Goal: Task Accomplishment & Management: Use online tool/utility

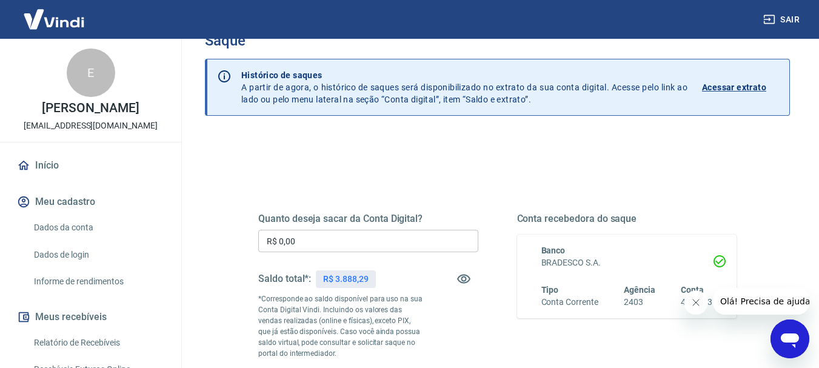
scroll to position [61, 0]
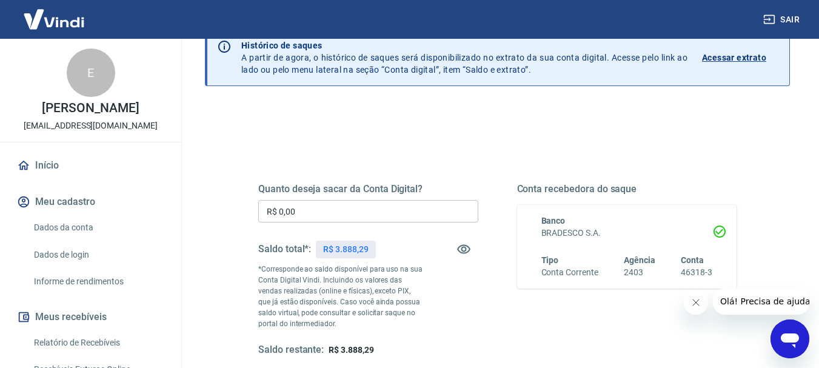
click at [312, 206] on input "R$ 0,00" at bounding box center [368, 211] width 220 height 22
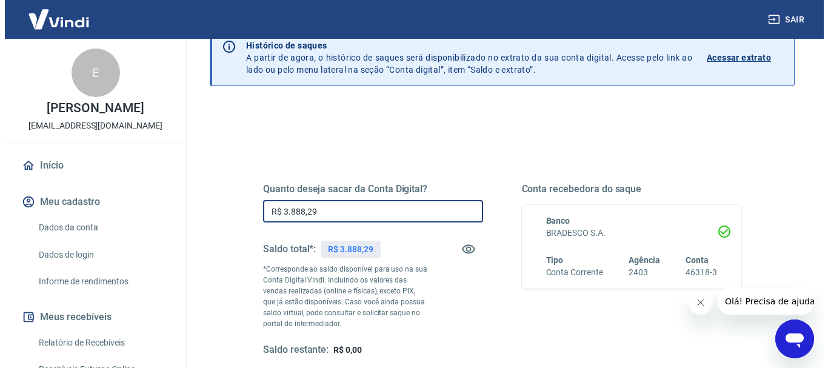
scroll to position [182, 0]
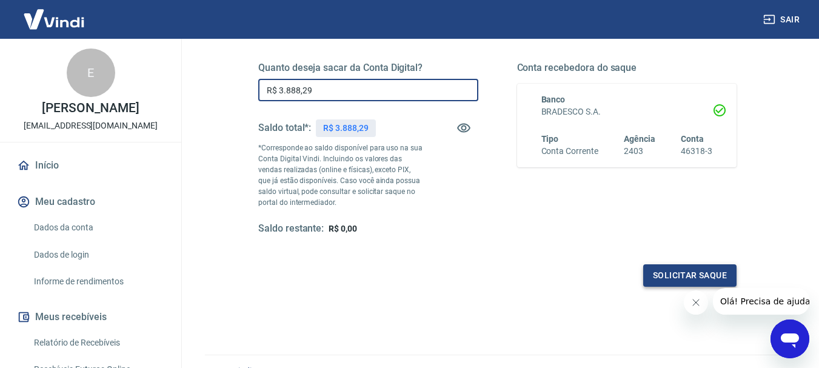
type input "R$ 3.888,29"
click at [676, 278] on button "Solicitar saque" at bounding box center [689, 275] width 93 height 22
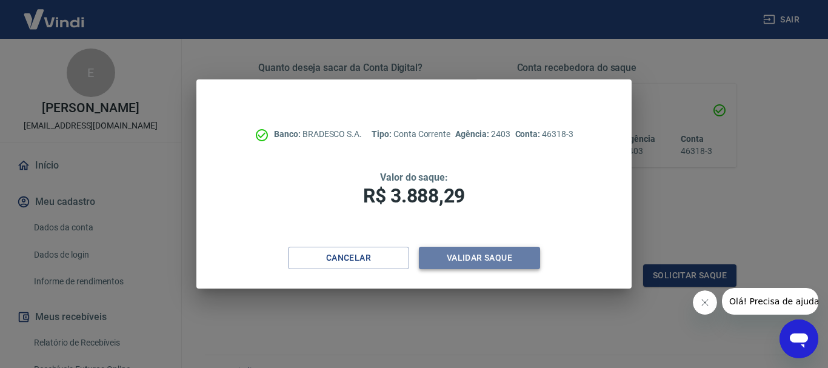
click at [462, 257] on button "Validar saque" at bounding box center [479, 258] width 121 height 22
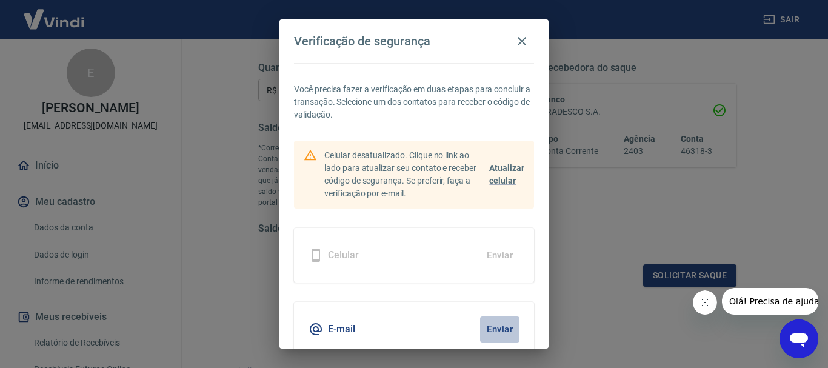
click at [496, 326] on button "Enviar" at bounding box center [499, 329] width 39 height 25
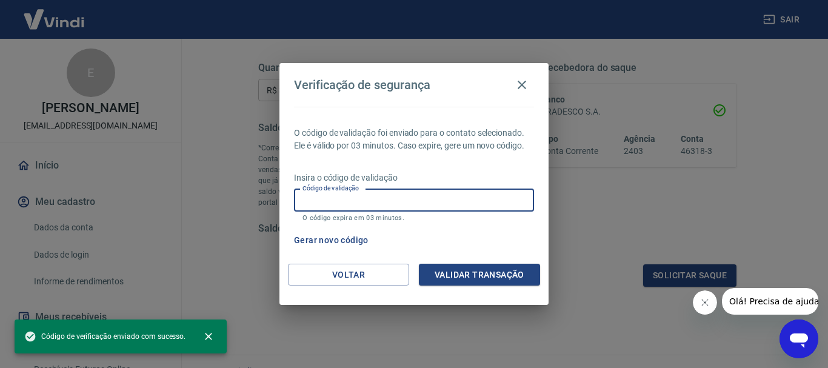
click at [389, 198] on input "Código de validação" at bounding box center [414, 200] width 240 height 22
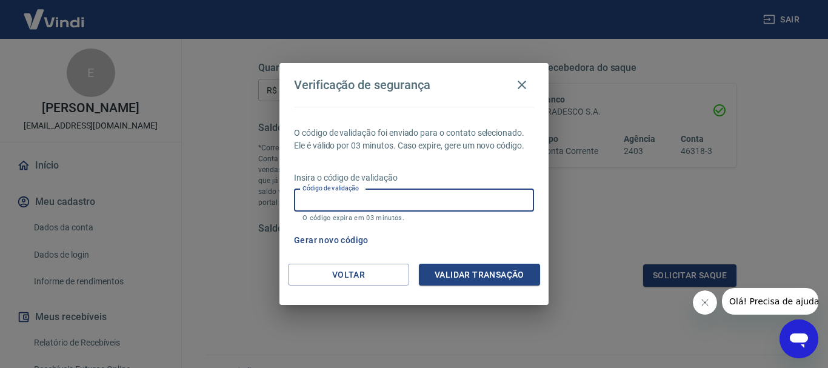
click at [375, 197] on input "Código de validação" at bounding box center [414, 200] width 240 height 22
type input "579100"
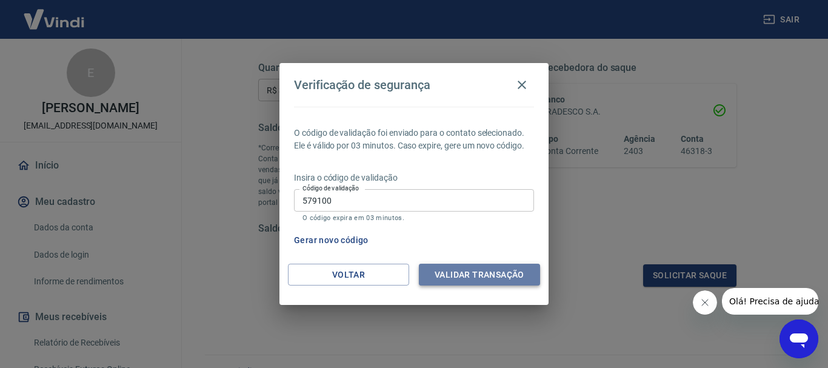
click at [465, 272] on button "Validar transação" at bounding box center [479, 275] width 121 height 22
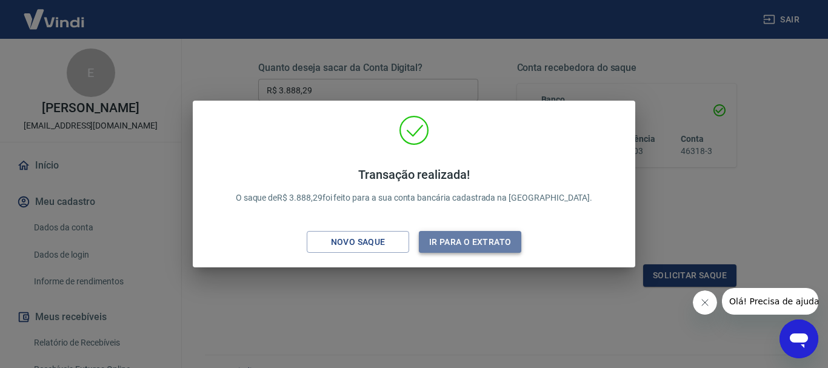
click at [466, 243] on button "Ir para o extrato" at bounding box center [470, 242] width 102 height 22
